Goal: Find specific fact: Find specific page/section

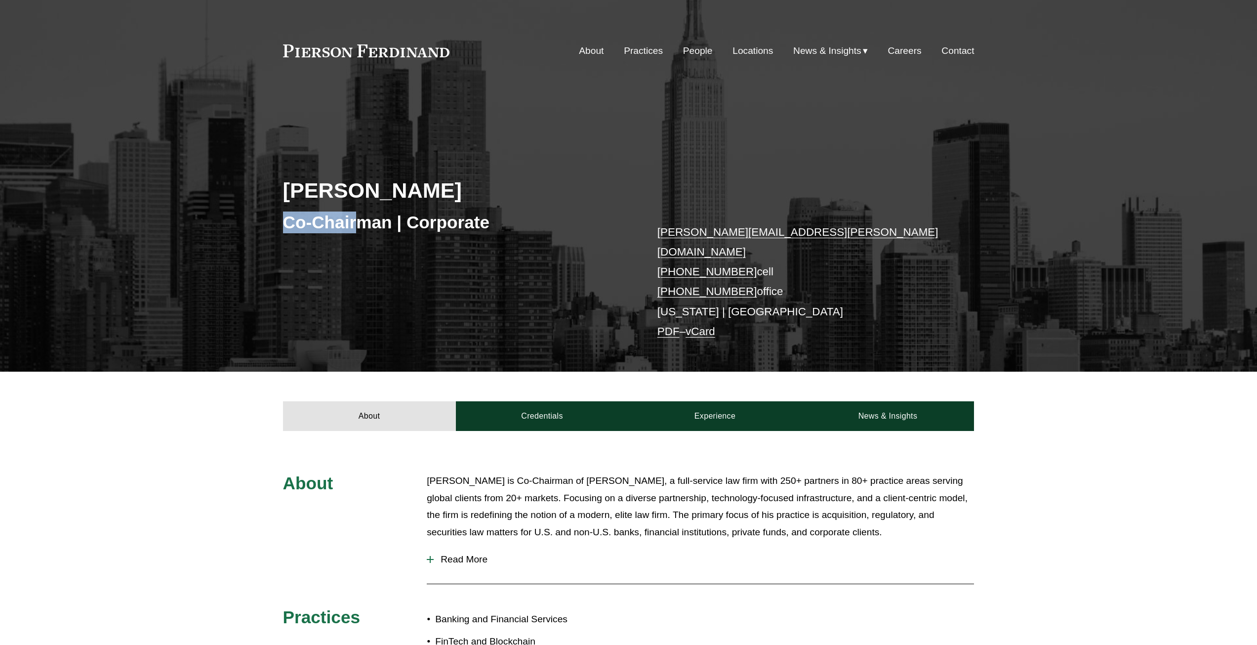
drag, startPoint x: 0, startPoint y: 0, endPoint x: 358, endPoint y: 216, distance: 418.2
click at [358, 216] on div "Co-Chairman | Corporate" at bounding box center [456, 222] width 346 height 30
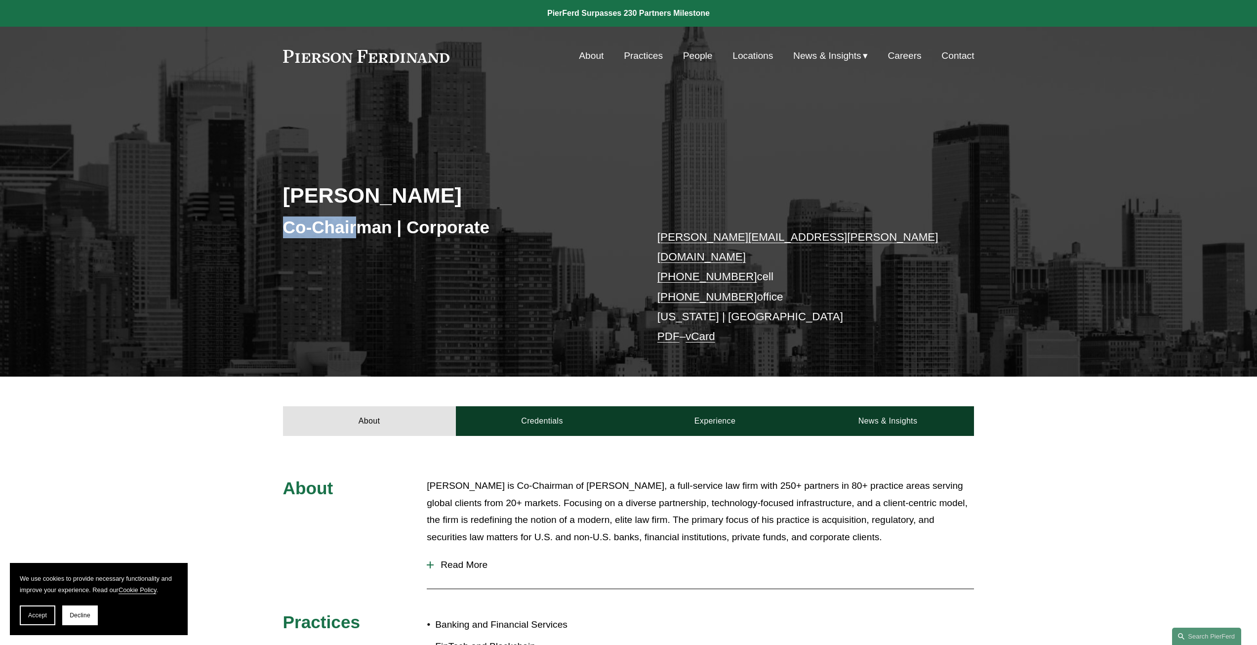
click at [216, 386] on div "About Credentials Experience News & Insights" at bounding box center [628, 405] width 1257 height 59
drag, startPoint x: 577, startPoint y: 471, endPoint x: 652, endPoint y: 475, distance: 75.2
click at [652, 477] on p "[PERSON_NAME] is Co-Chairman of [PERSON_NAME], a full-service law firm with 250…" at bounding box center [700, 511] width 547 height 68
click at [193, 436] on div "About [PERSON_NAME] is Co-Chairman of [PERSON_NAME], a full-service law firm wi…" at bounding box center [628, 648] width 1257 height 425
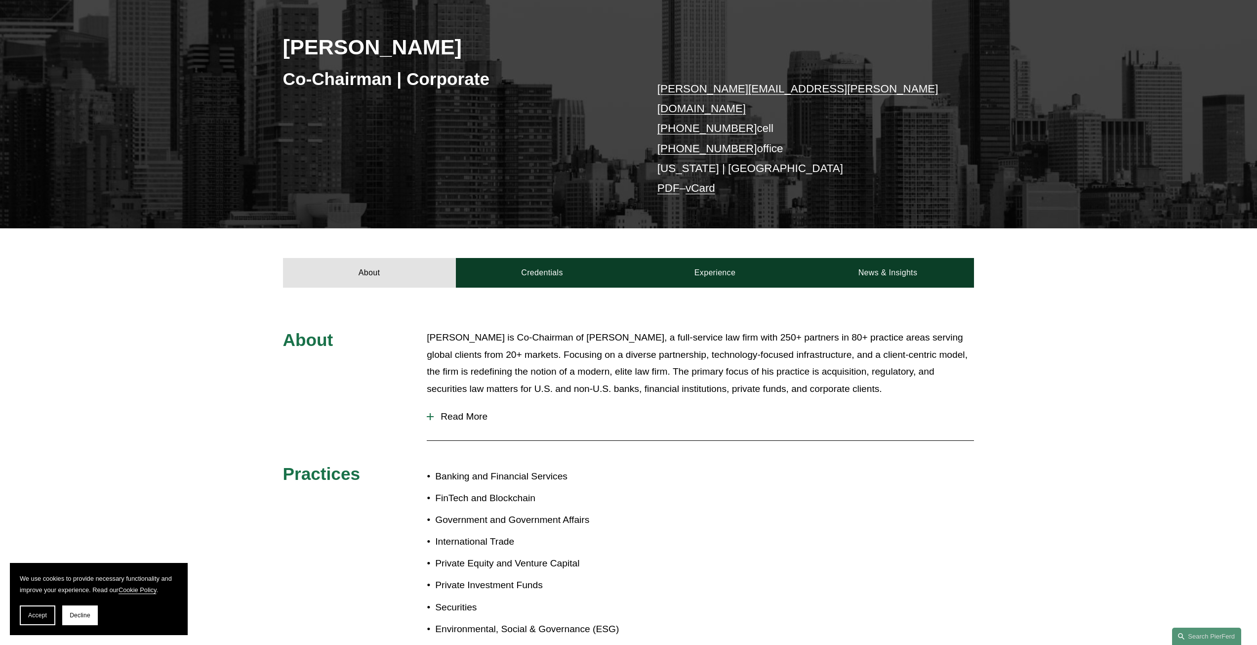
scroll to position [198, 0]
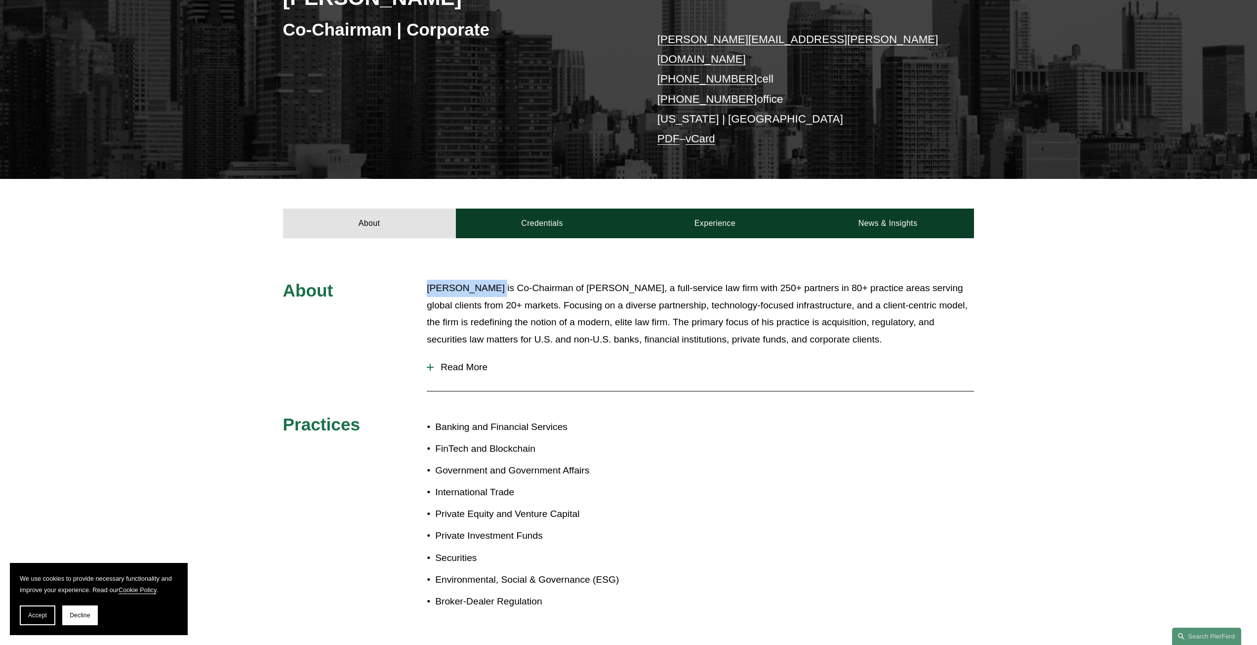
drag, startPoint x: 427, startPoint y: 270, endPoint x: 493, endPoint y: 264, distance: 65.4
click at [492, 280] on p "[PERSON_NAME] is Co-Chairman of [PERSON_NAME], a full-service law firm with 250…" at bounding box center [700, 314] width 547 height 68
click at [93, 244] on div "About [PERSON_NAME] is Co-Chairman of [PERSON_NAME], a full-service law firm wi…" at bounding box center [628, 450] width 1257 height 425
drag, startPoint x: 577, startPoint y: 270, endPoint x: 654, endPoint y: 270, distance: 76.6
click at [654, 280] on p "[PERSON_NAME] is Co-Chairman of [PERSON_NAME], a full-service law firm with 250…" at bounding box center [700, 314] width 547 height 68
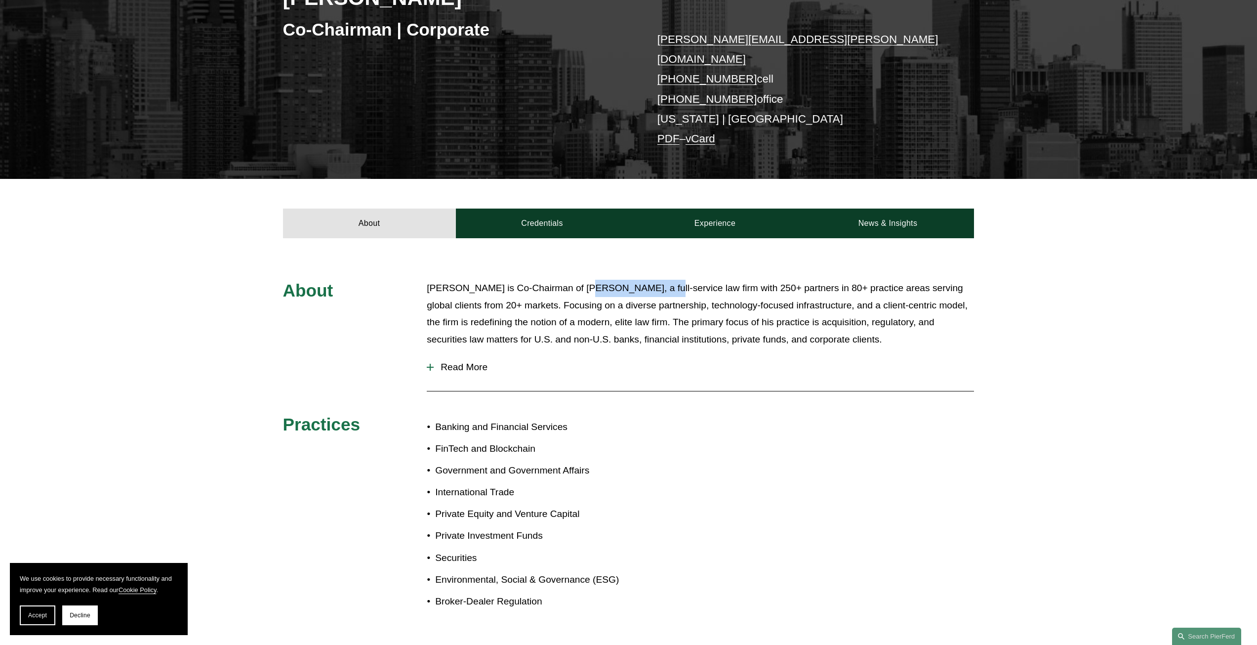
copy p "[PERSON_NAME]"
click at [699, 318] on p "[PERSON_NAME] is Co-Chairman of [PERSON_NAME], a full-service law firm with 250…" at bounding box center [700, 314] width 547 height 68
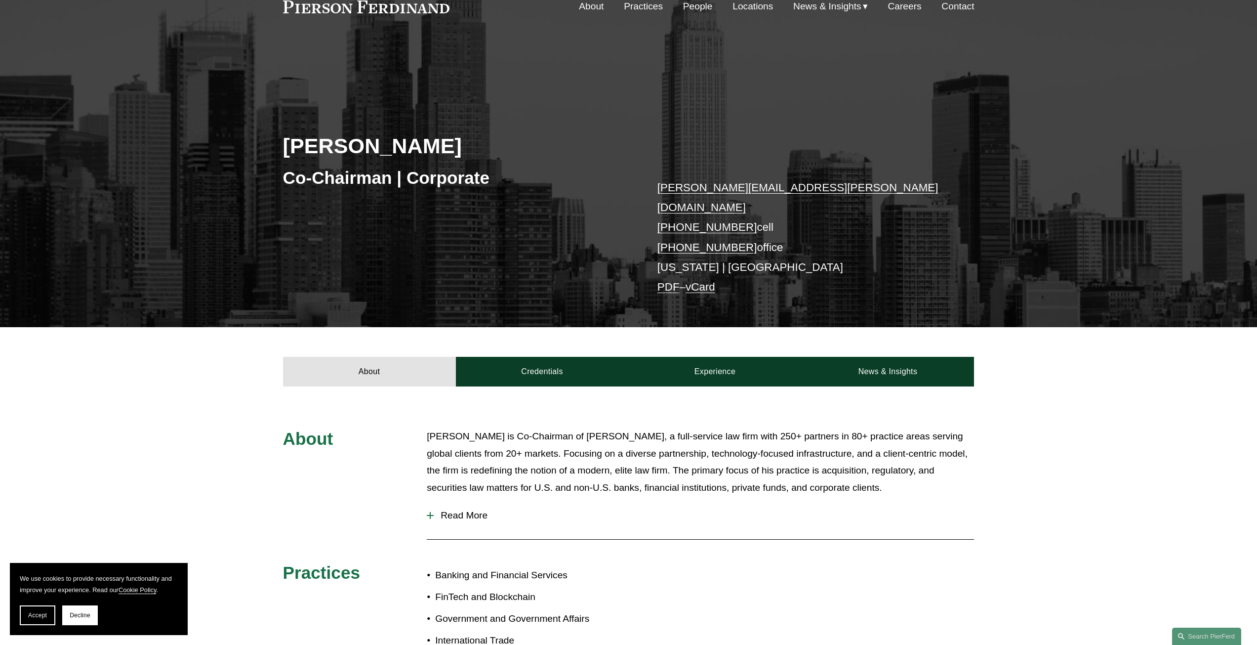
click at [706, 428] on p "[PERSON_NAME] is Co-Chairman of [PERSON_NAME], a full-service law firm with 250…" at bounding box center [700, 462] width 547 height 68
drag, startPoint x: 574, startPoint y: 421, endPoint x: 672, endPoint y: 422, distance: 97.8
click at [672, 428] on p "[PERSON_NAME] is Co-Chairman of [PERSON_NAME], a full-service law firm with 250…" at bounding box center [700, 462] width 547 height 68
click at [640, 429] on p "[PERSON_NAME] is Co-Chairman of [PERSON_NAME], a full-service law firm with 250…" at bounding box center [700, 462] width 547 height 68
click at [588, 428] on p "[PERSON_NAME] is Co-Chairman of [PERSON_NAME], a full-service law firm with 250…" at bounding box center [700, 462] width 547 height 68
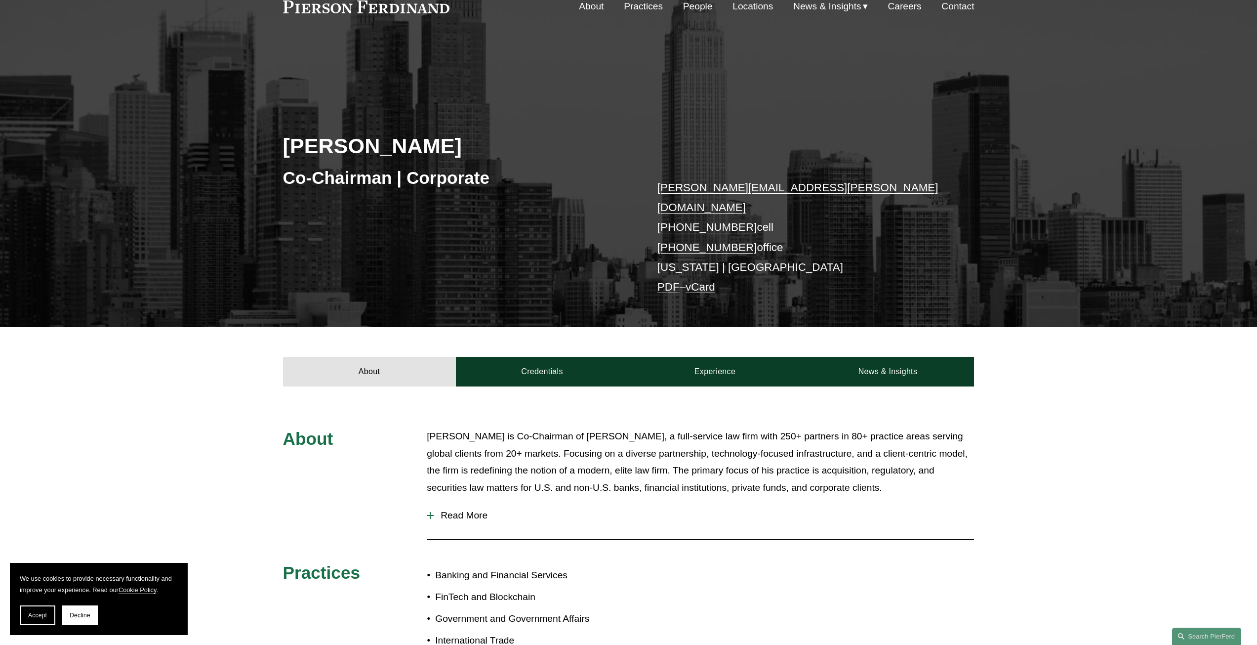
drag, startPoint x: 576, startPoint y: 420, endPoint x: 889, endPoint y: 483, distance: 318.9
click at [889, 483] on div "[PERSON_NAME] is Co-Chairman of [PERSON_NAME], a full-service law firm with 250…" at bounding box center [700, 465] width 547 height 74
copy p "[PERSON_NAME], a full-service law firm with 250+ partners in 80+ practice areas…"
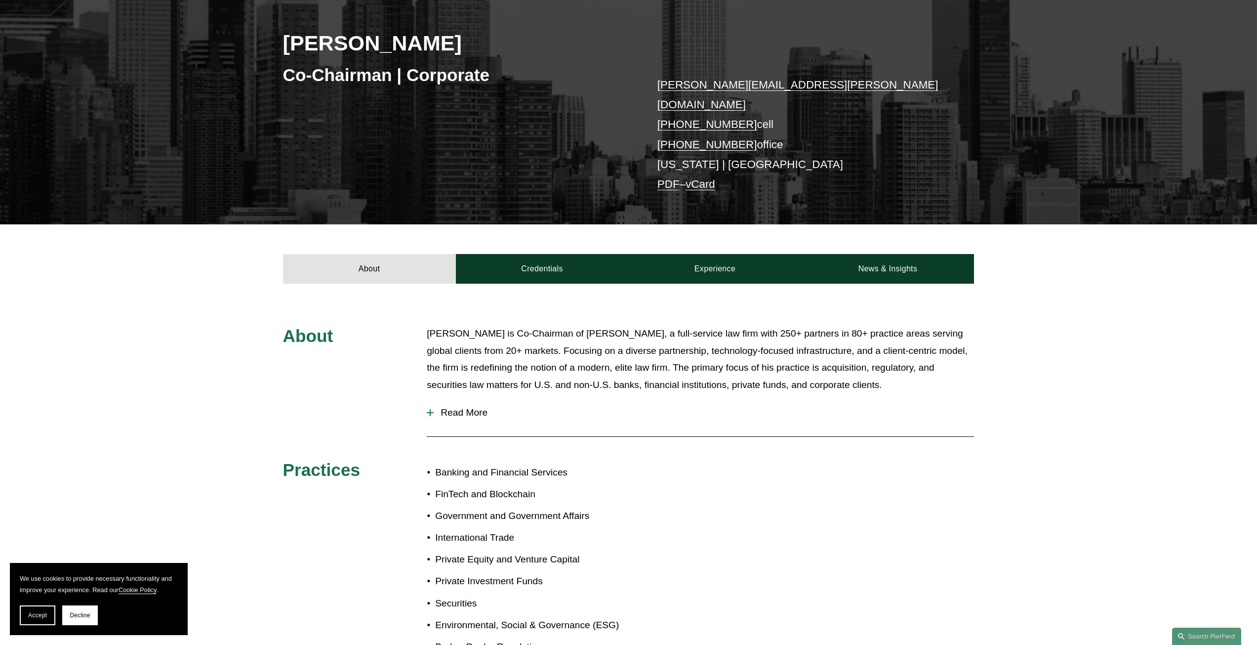
scroll to position [53, 0]
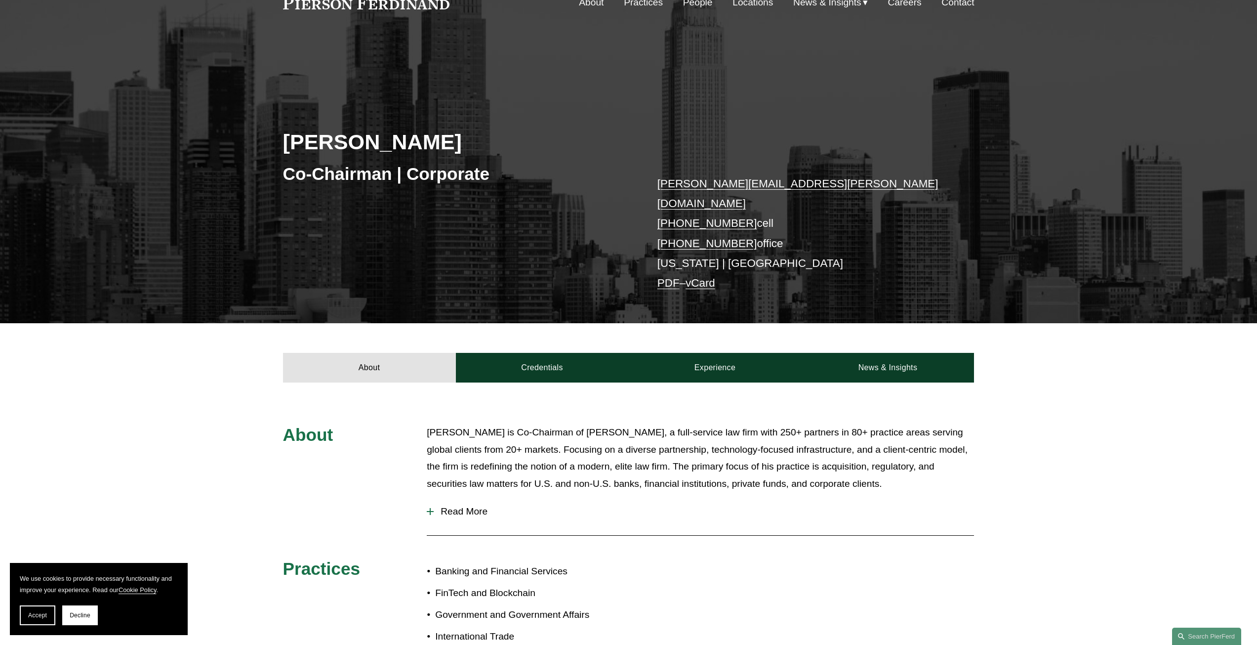
click at [450, 498] on button "Read More" at bounding box center [700, 511] width 547 height 26
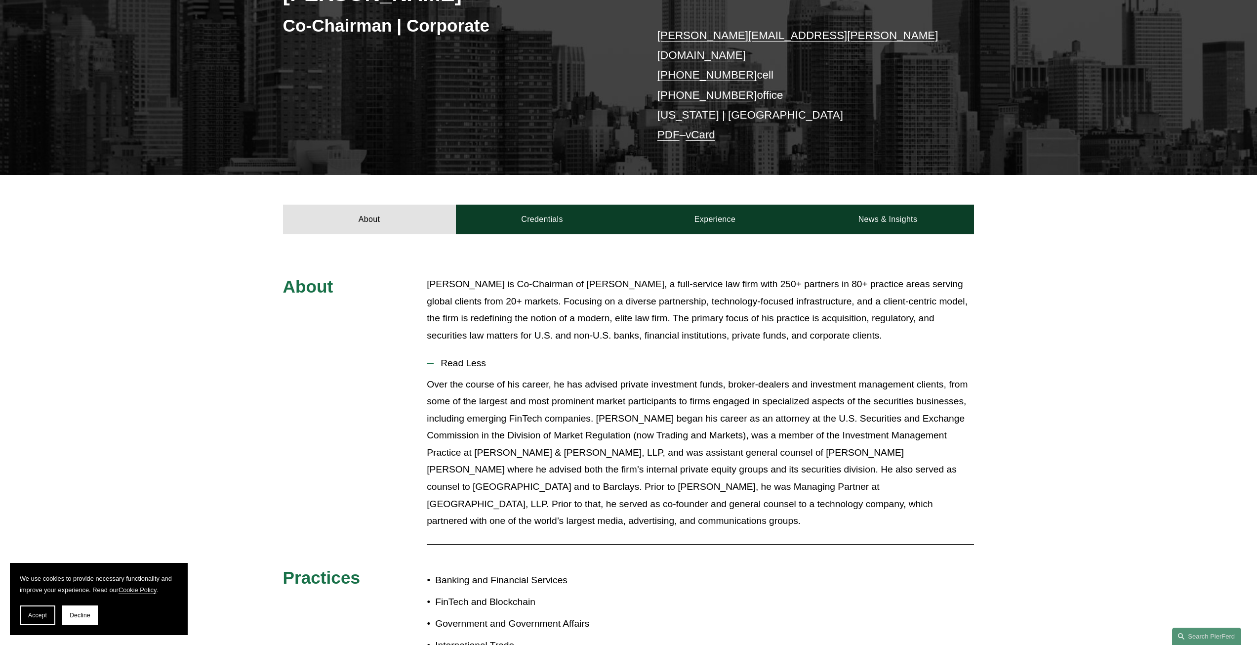
scroll to position [251, 0]
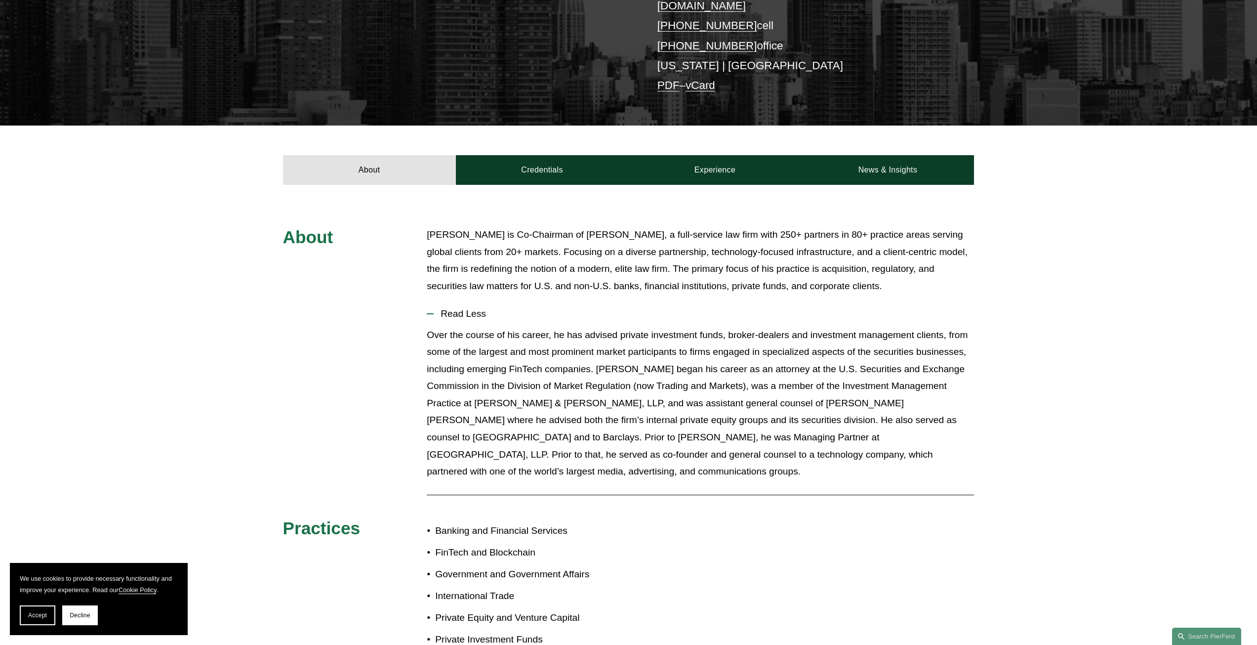
click at [473, 308] on span "Read Less" at bounding box center [704, 313] width 540 height 11
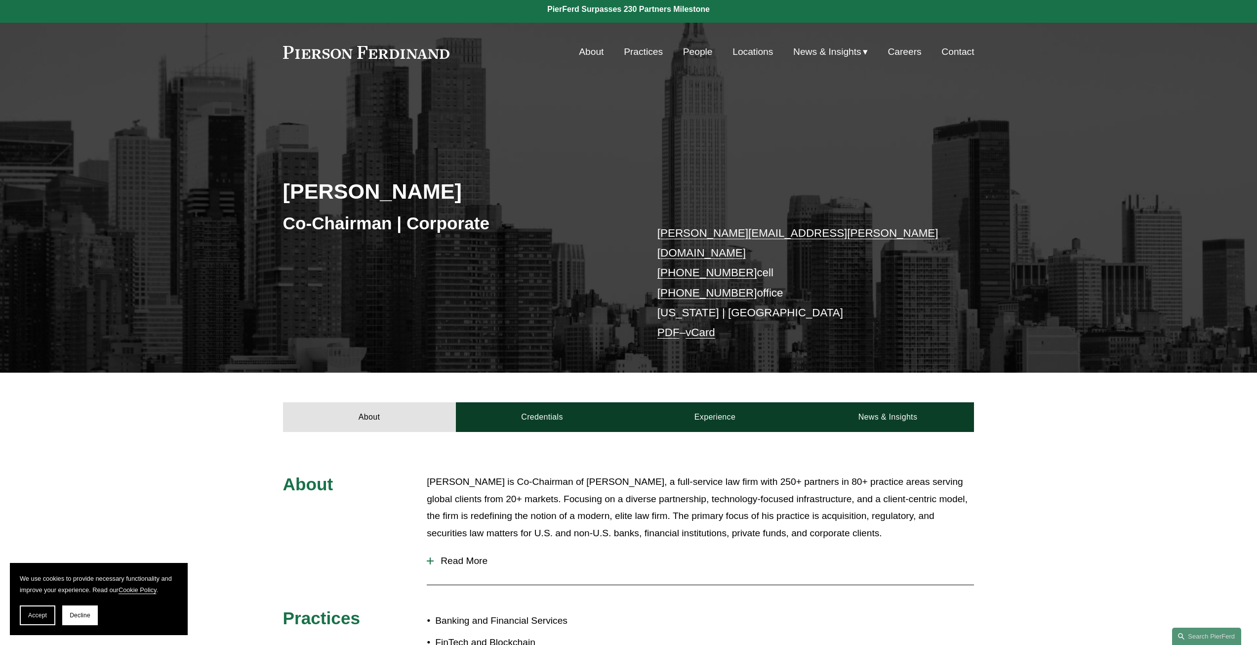
scroll to position [0, 0]
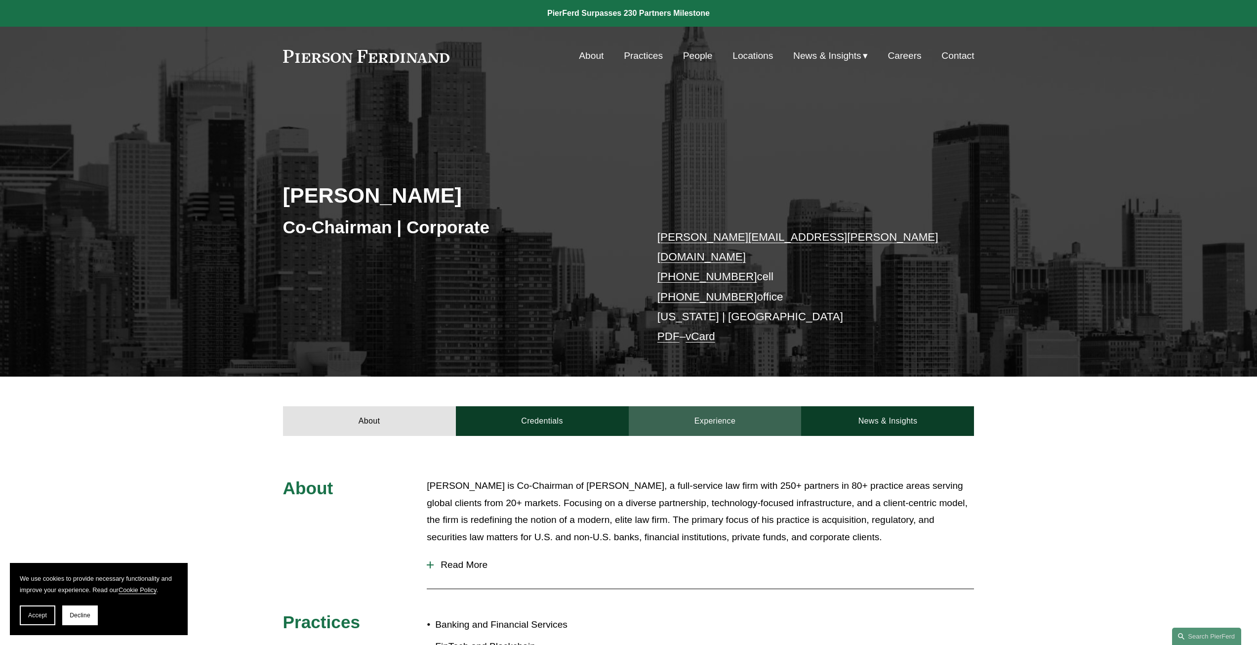
click at [719, 406] on link "Experience" at bounding box center [715, 421] width 173 height 30
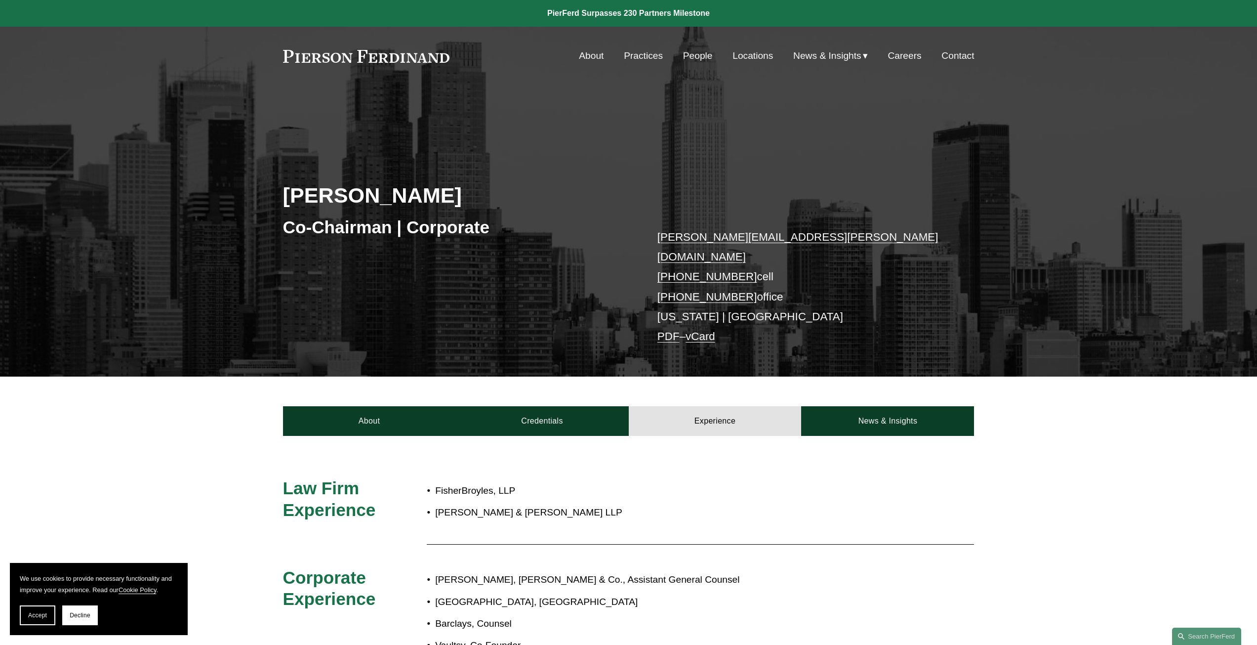
scroll to position [198, 0]
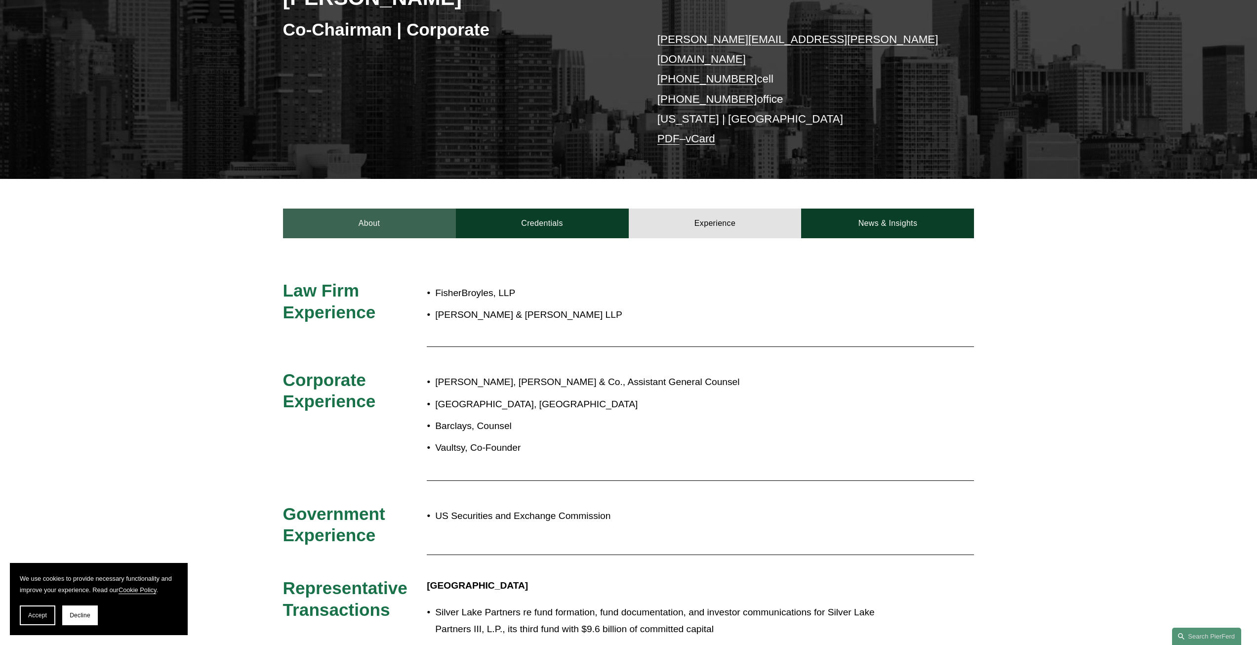
click at [338, 213] on link "About" at bounding box center [369, 223] width 173 height 30
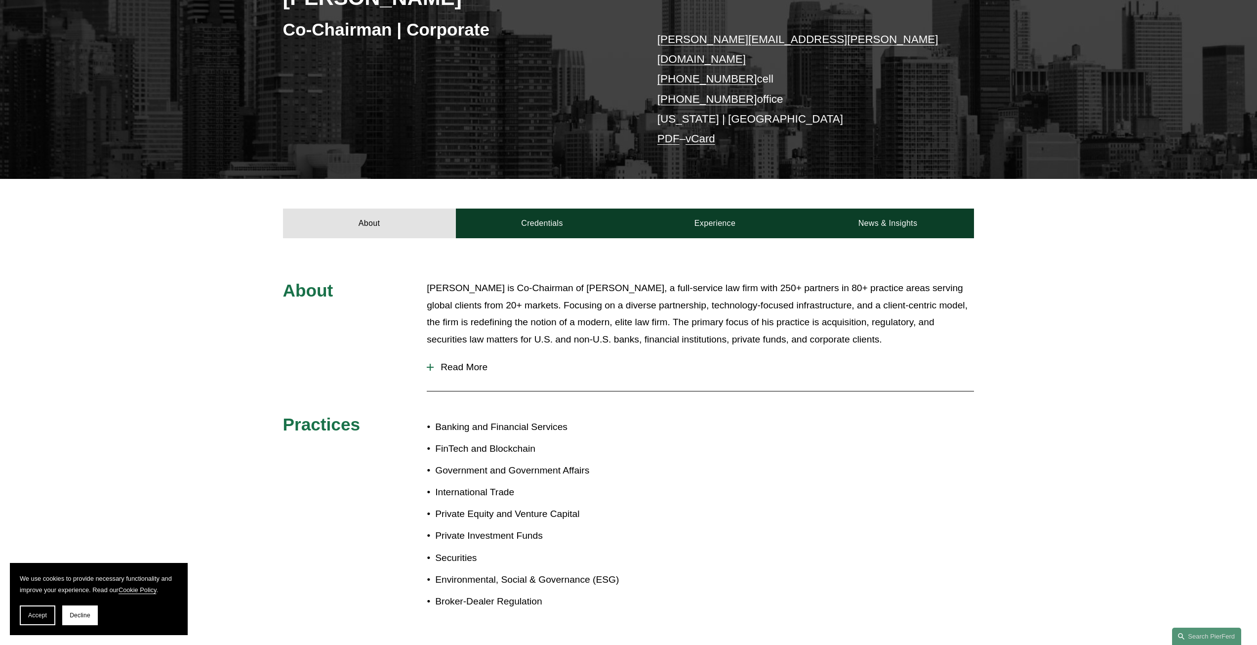
click at [150, 346] on div "About [PERSON_NAME] is Co-Chairman of [PERSON_NAME], a full-service law firm wi…" at bounding box center [628, 451] width 1257 height 342
drag, startPoint x: 578, startPoint y: 273, endPoint x: 652, endPoint y: 275, distance: 74.6
click at [652, 280] on p "[PERSON_NAME] is Co-Chairman of [PERSON_NAME], a full-service law firm with 250…" at bounding box center [700, 314] width 547 height 68
copy p "[PERSON_NAME]"
click at [823, 404] on div "About [PERSON_NAME] is Co-Chairman of [PERSON_NAME], a full-service law firm wi…" at bounding box center [628, 451] width 1257 height 342
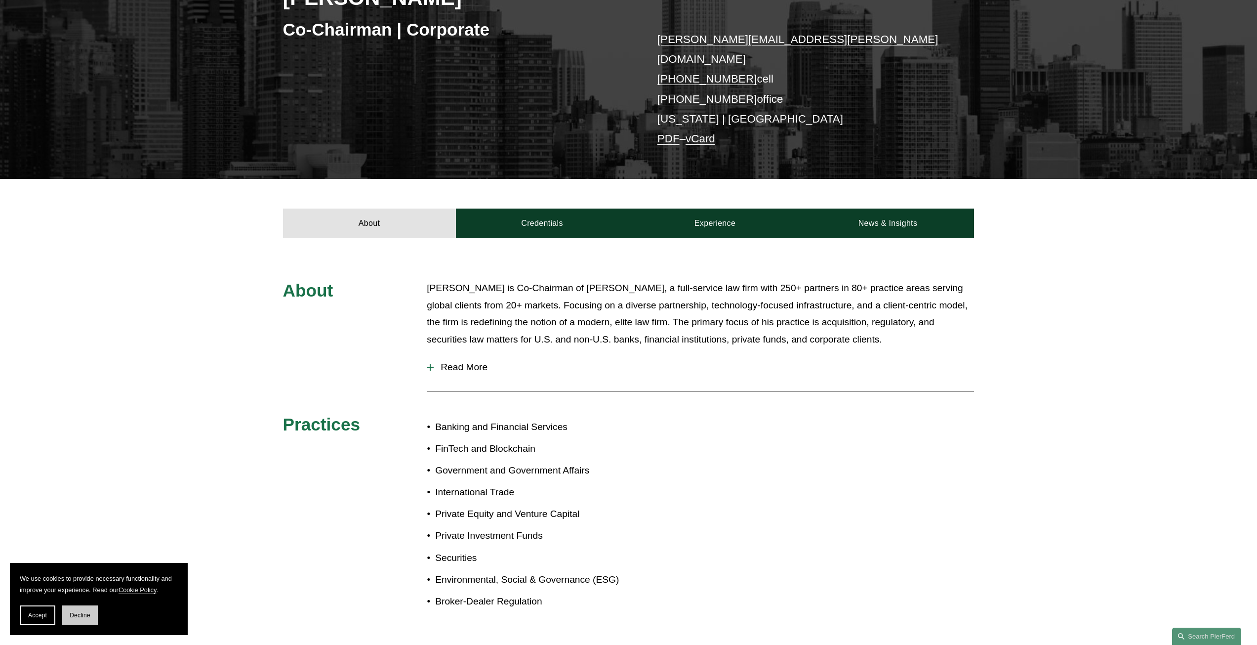
click at [74, 611] on button "Decline" at bounding box center [80, 615] width 36 height 20
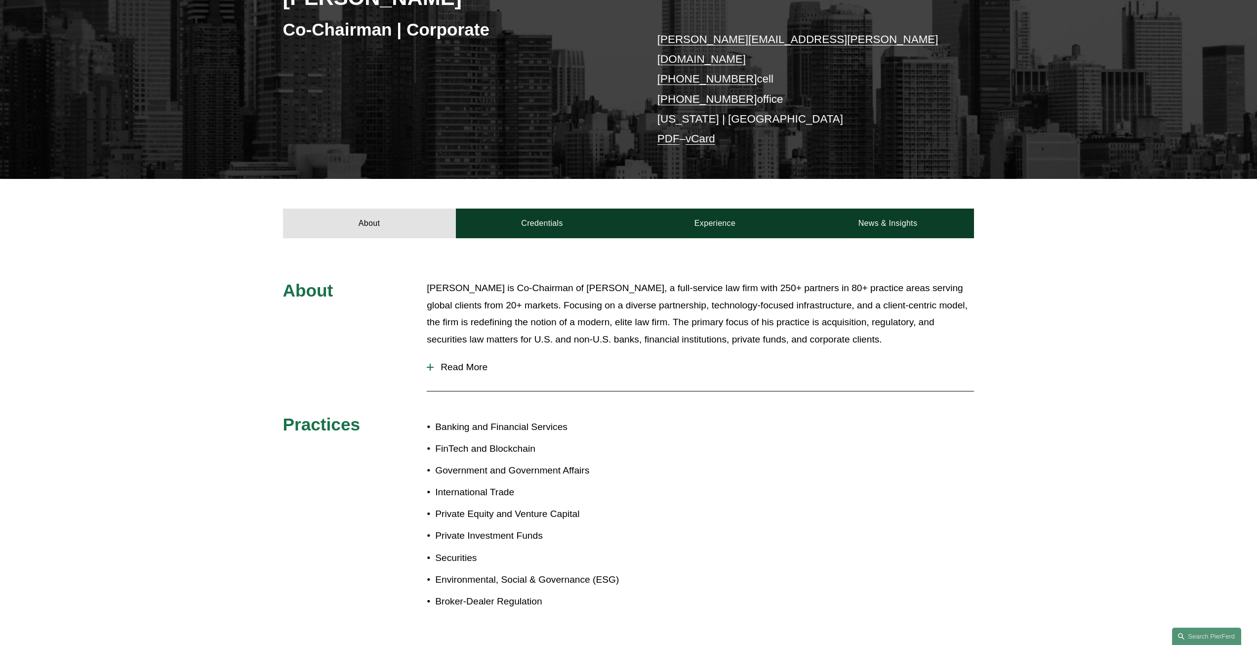
click at [856, 503] on div "About [PERSON_NAME] is Co-Chairman of [PERSON_NAME], a full-service law firm wi…" at bounding box center [628, 451] width 1257 height 342
